Goal: Check status

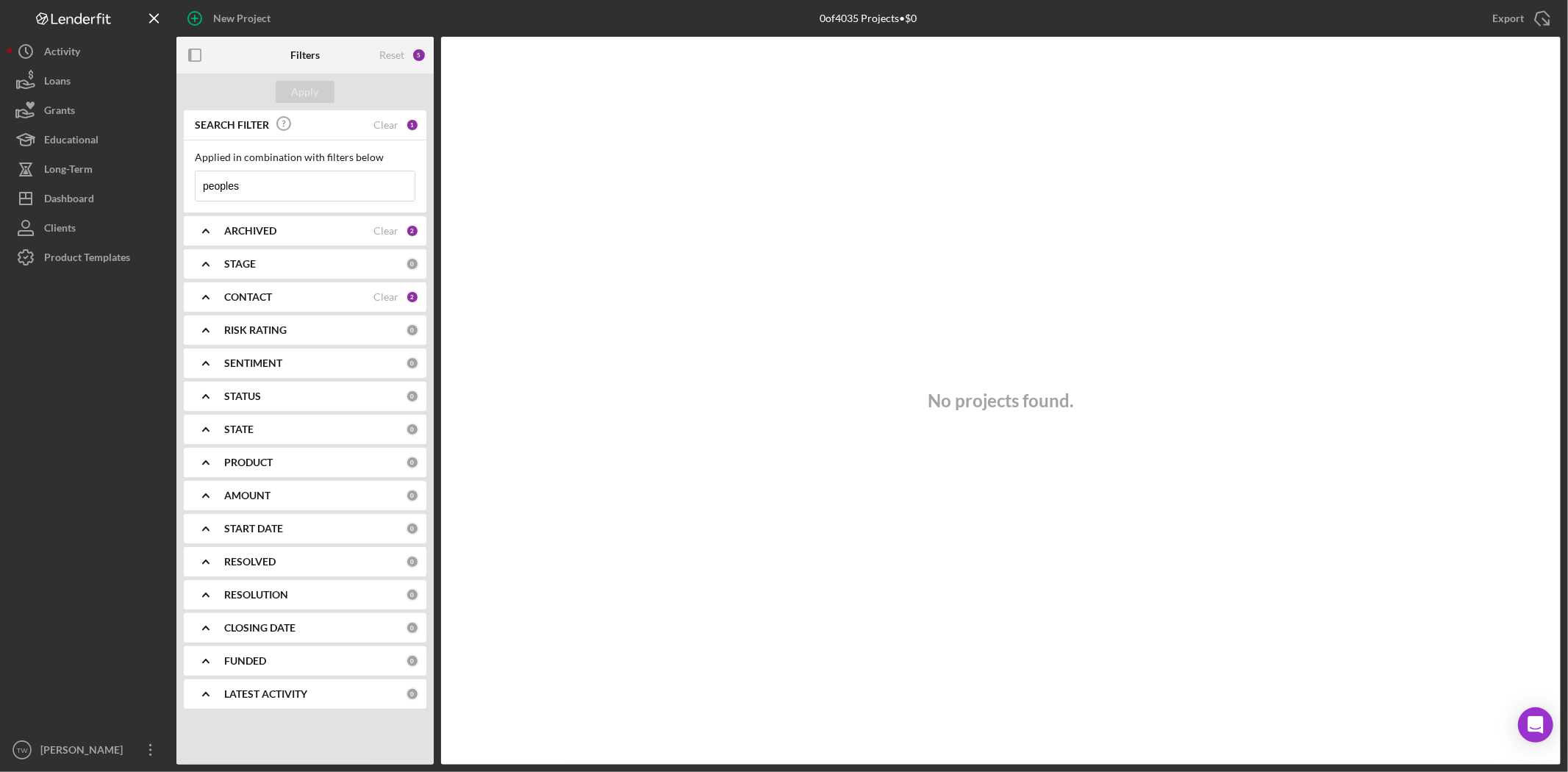
click at [283, 182] on input "peoples" at bounding box center [305, 186] width 219 height 30
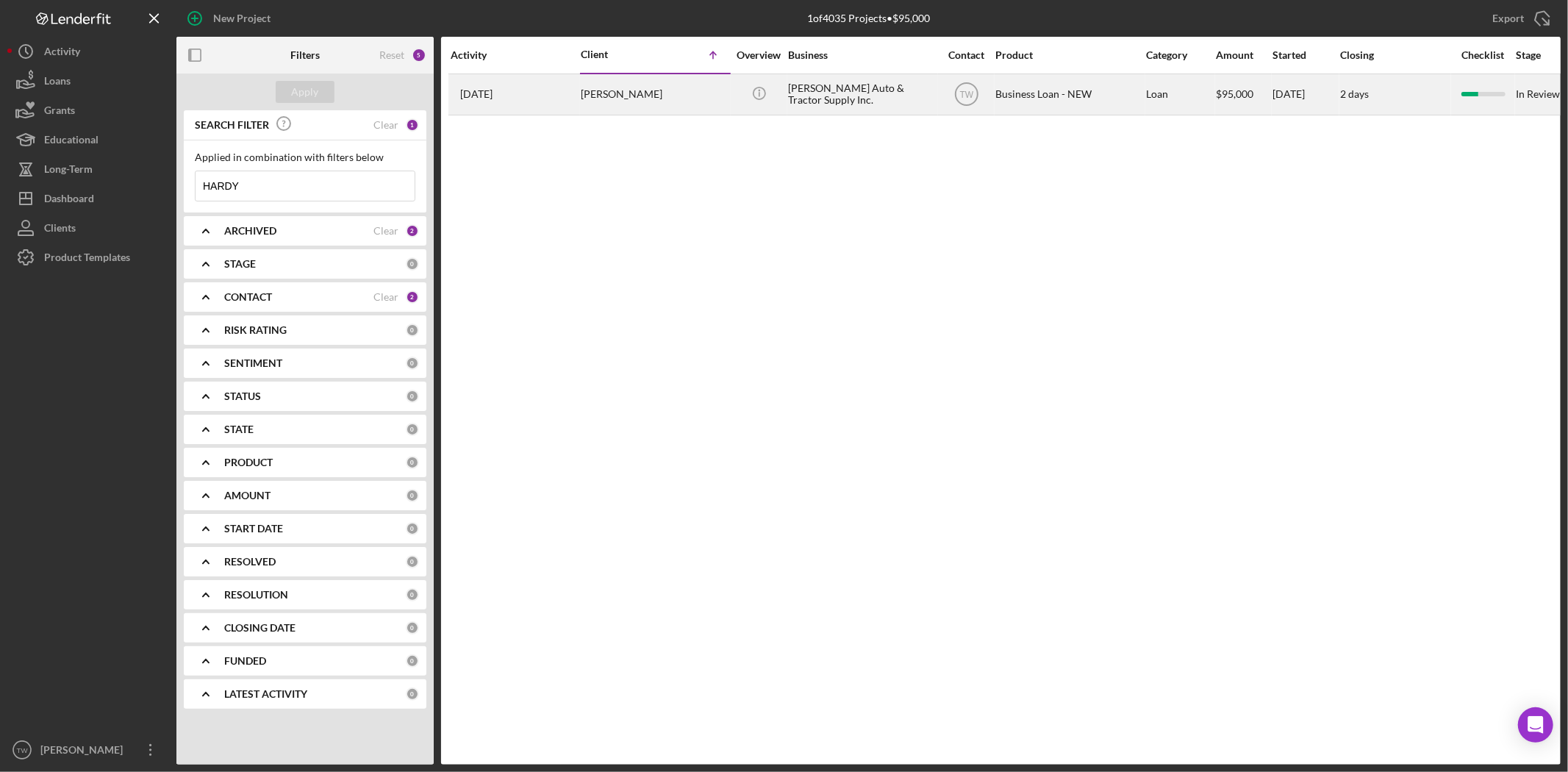
type input "HARDY"
click at [596, 105] on div "[PERSON_NAME]" at bounding box center [654, 94] width 147 height 39
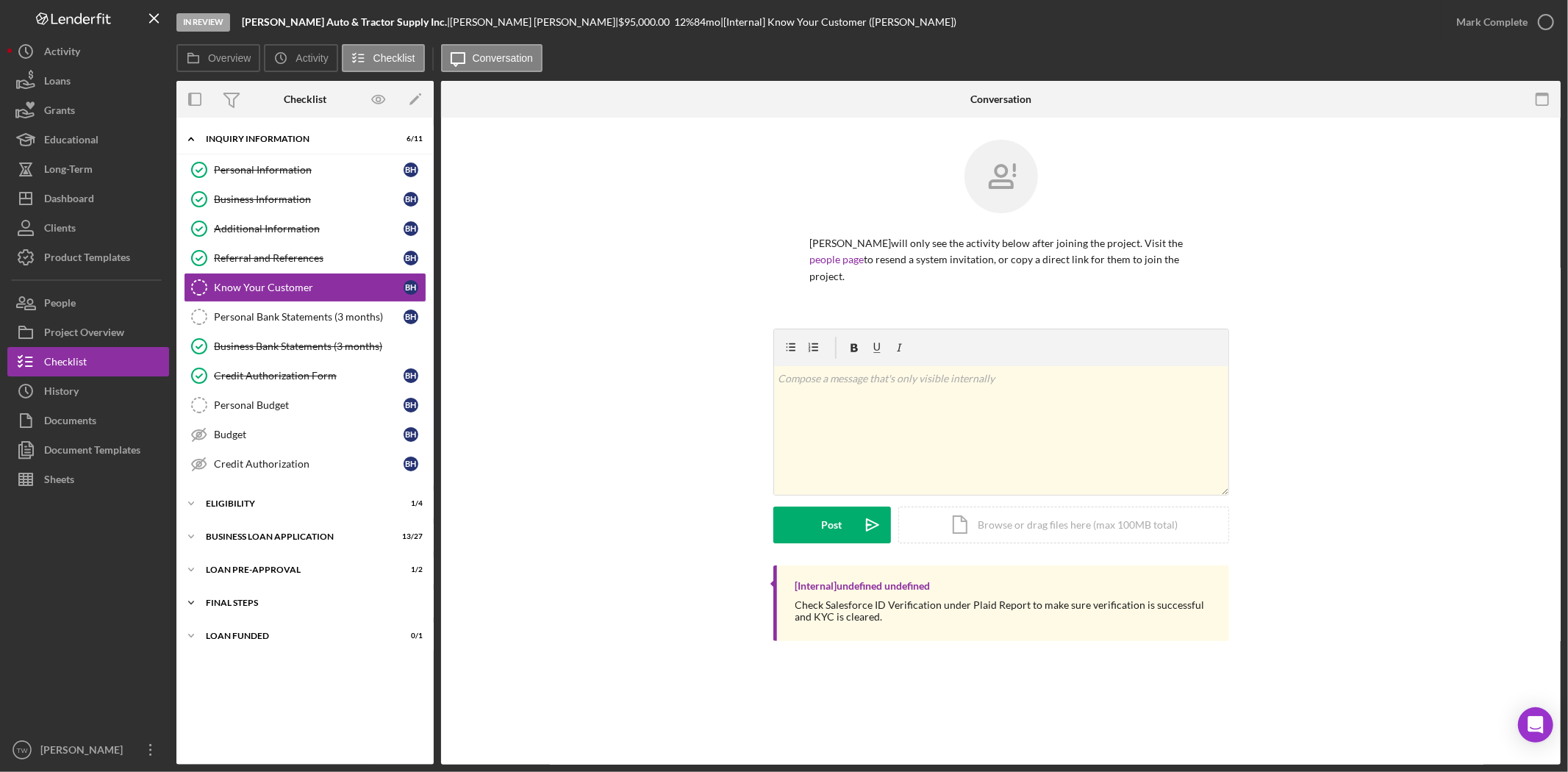
click at [272, 605] on div "FINAL STEPS" at bounding box center [311, 602] width 210 height 9
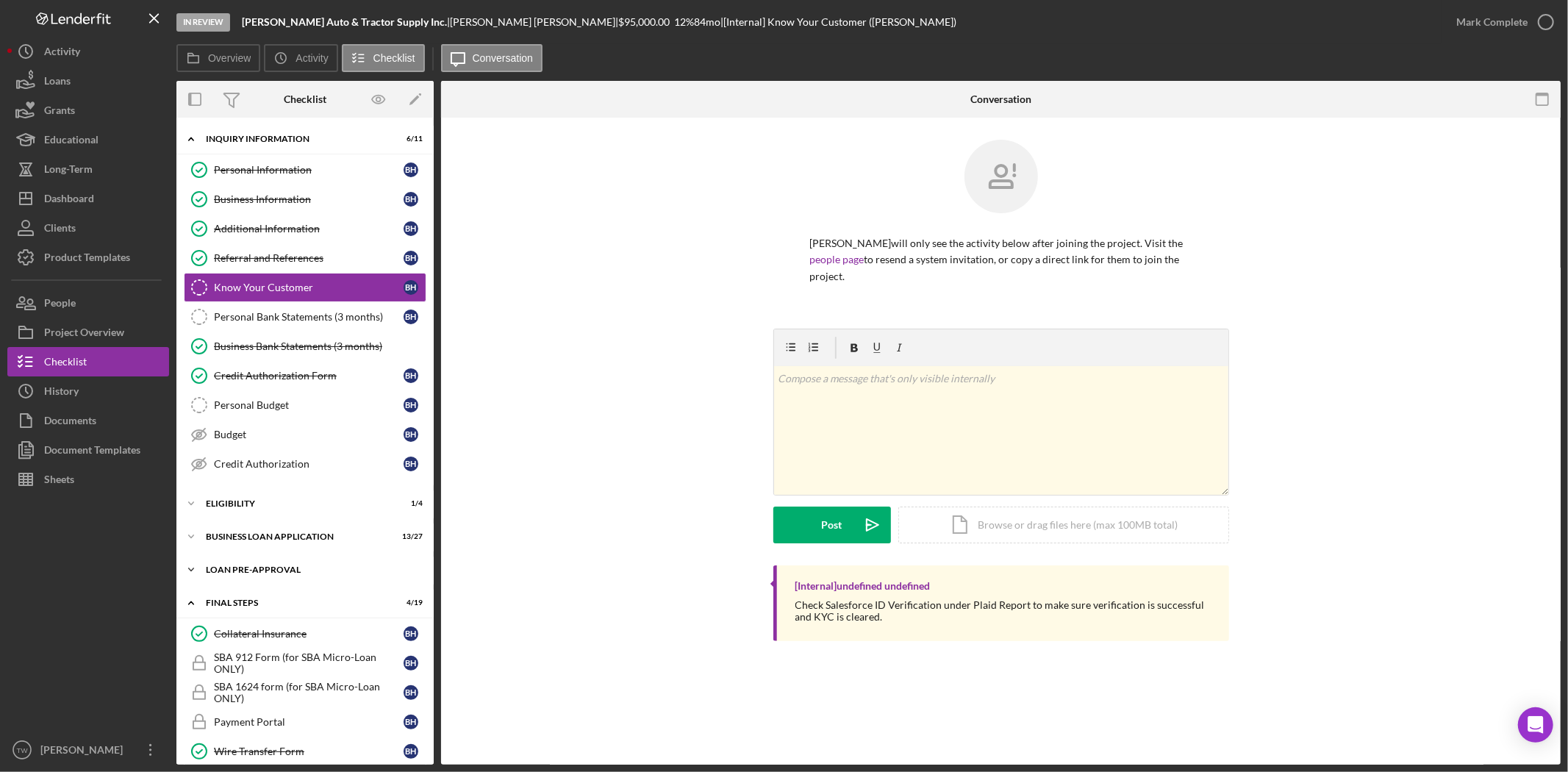
drag, startPoint x: 267, startPoint y: 581, endPoint x: 267, endPoint y: 563, distance: 18.0
click at [267, 579] on div "Icon/Expander LOAN PRE-APPROVAL 1 / 2" at bounding box center [304, 569] width 257 height 30
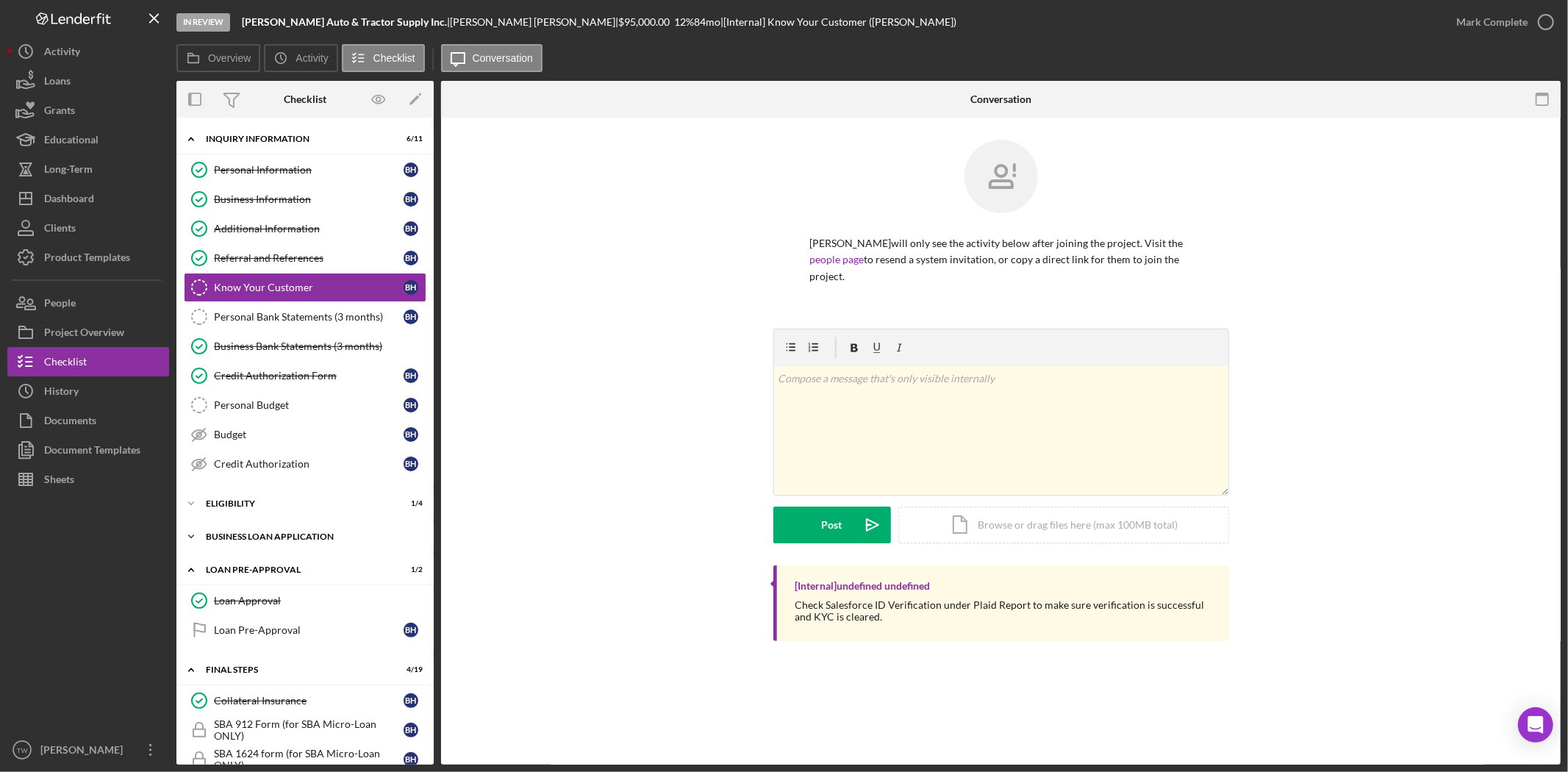
click at [266, 538] on div "BUSINESS LOAN APPLICATION" at bounding box center [311, 537] width 210 height 9
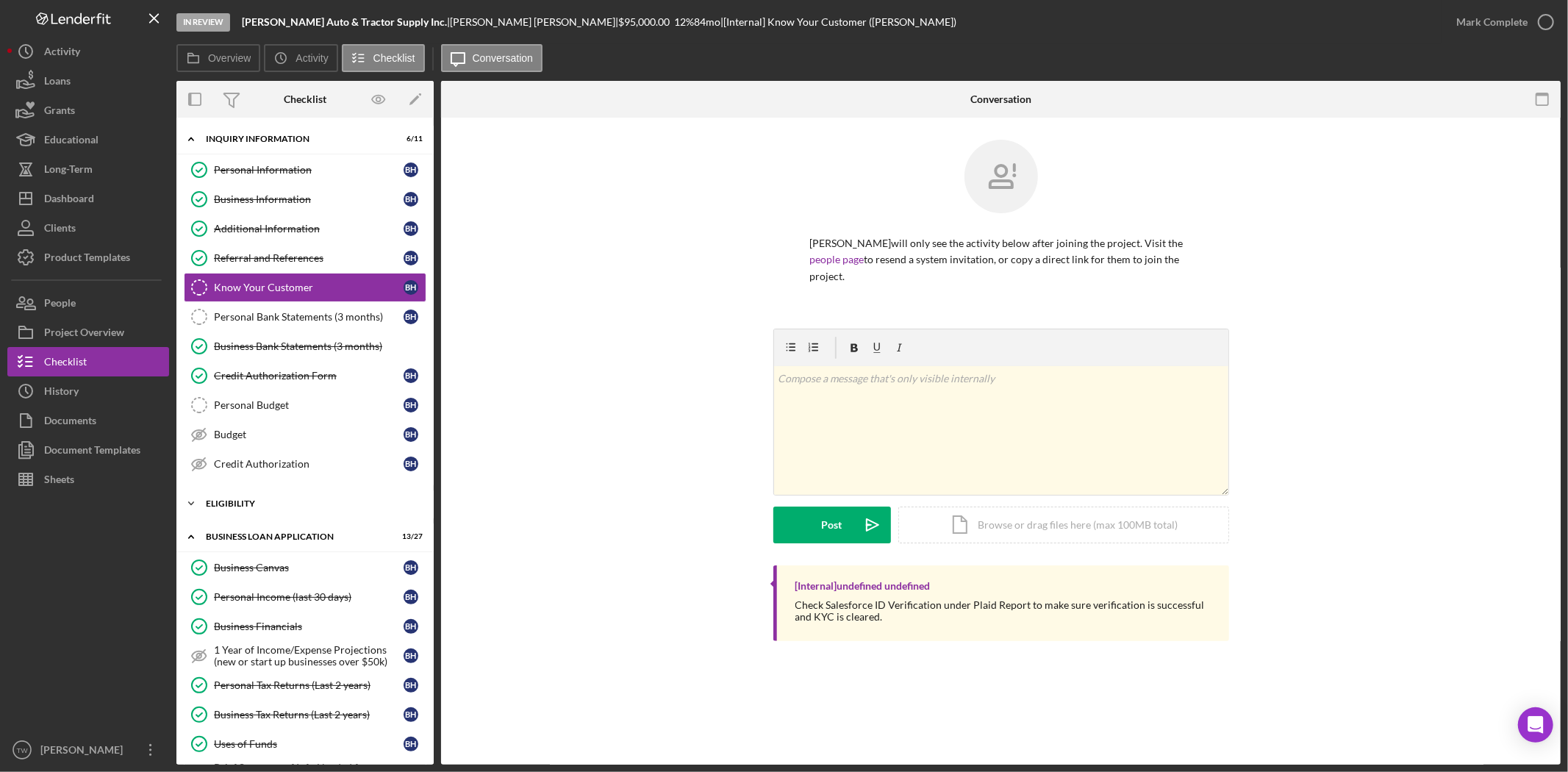
click at [263, 506] on div "ELIGIBILITY" at bounding box center [311, 503] width 210 height 9
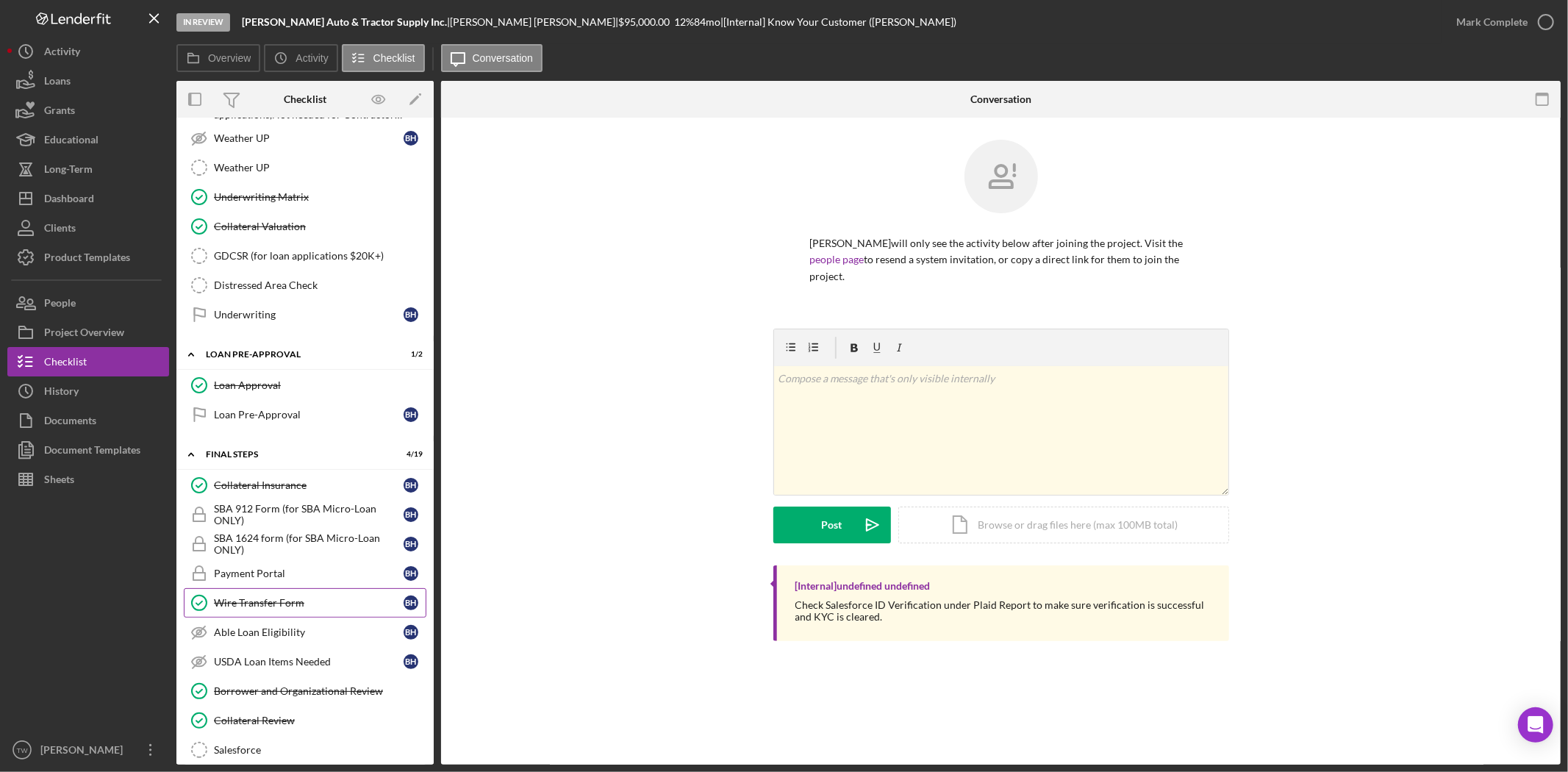
scroll to position [1062, 0]
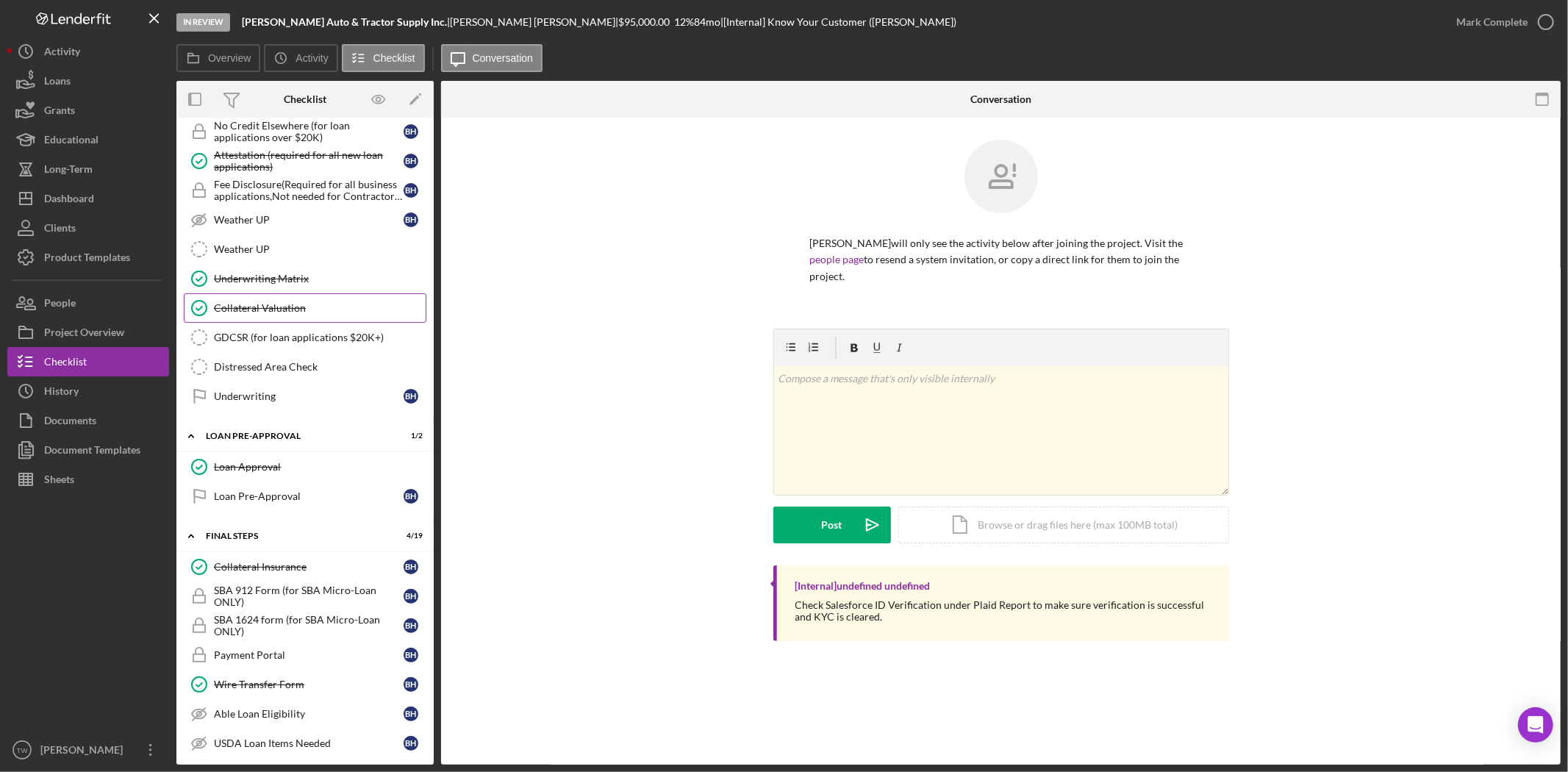
click at [275, 323] on link "Collateral Valuation Collateral Valuation" at bounding box center [305, 308] width 243 height 30
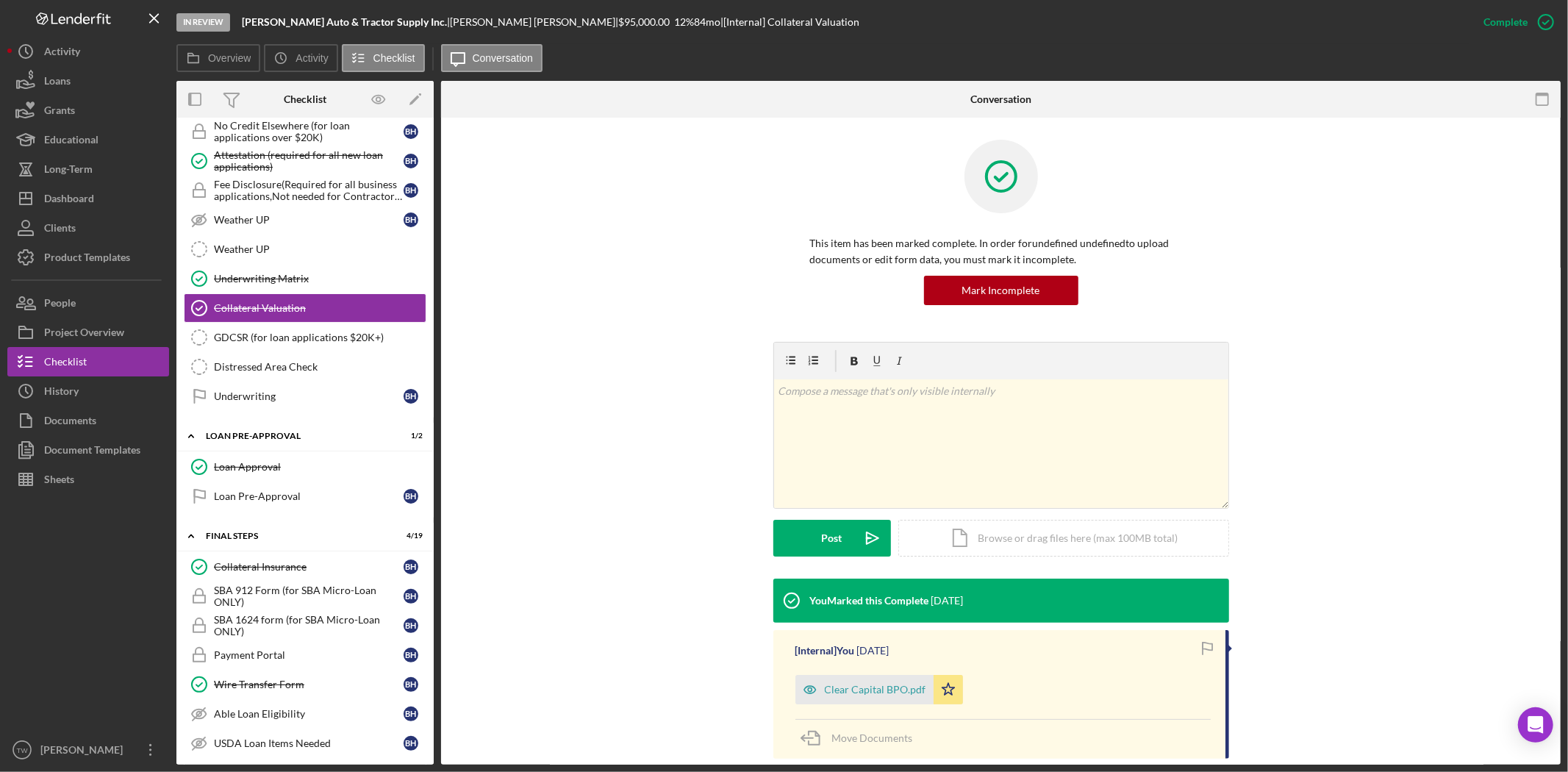
scroll to position [131, 0]
